Goal: Navigation & Orientation: Find specific page/section

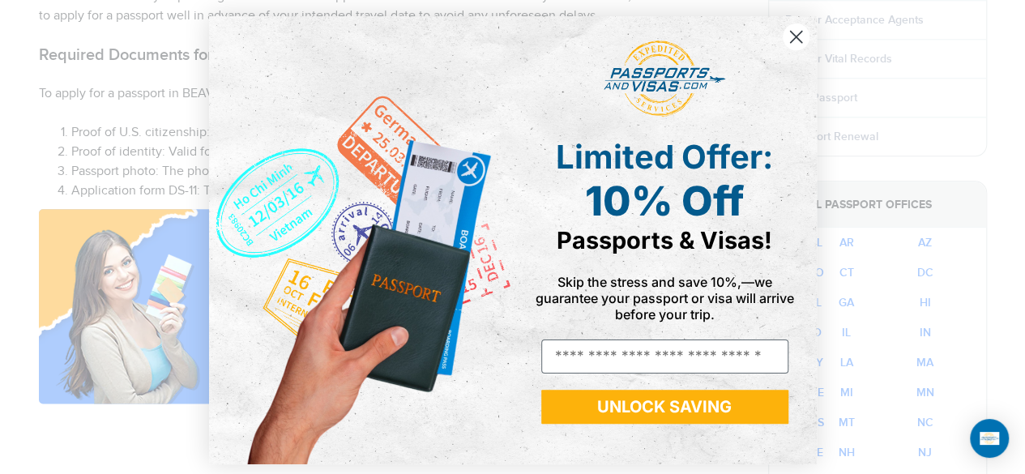
scroll to position [656, 0]
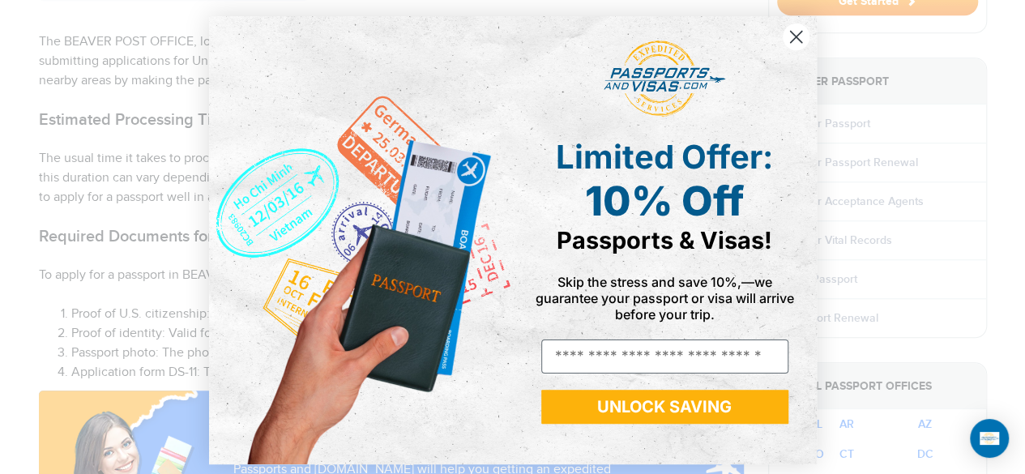
click at [791, 36] on circle "Close dialog" at bounding box center [795, 37] width 27 height 27
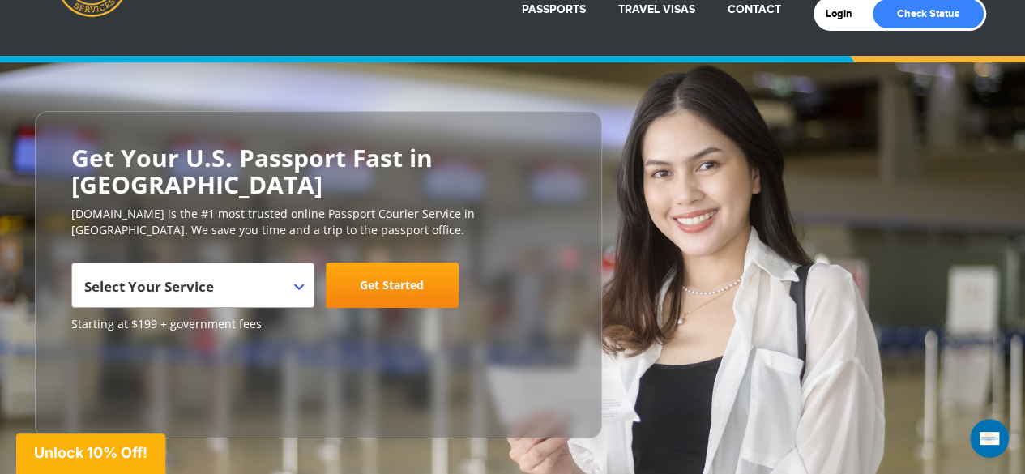
scroll to position [0, 0]
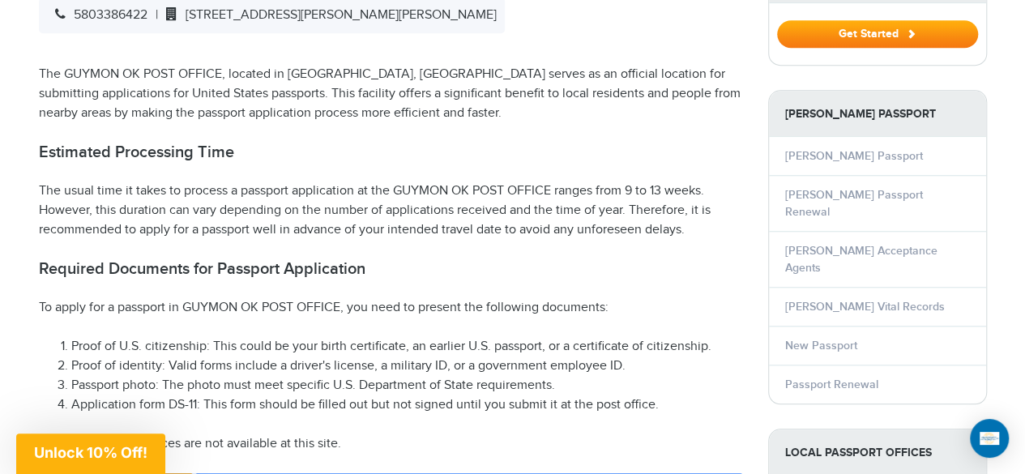
scroll to position [620, 0]
